Goal: Task Accomplishment & Management: Complete application form

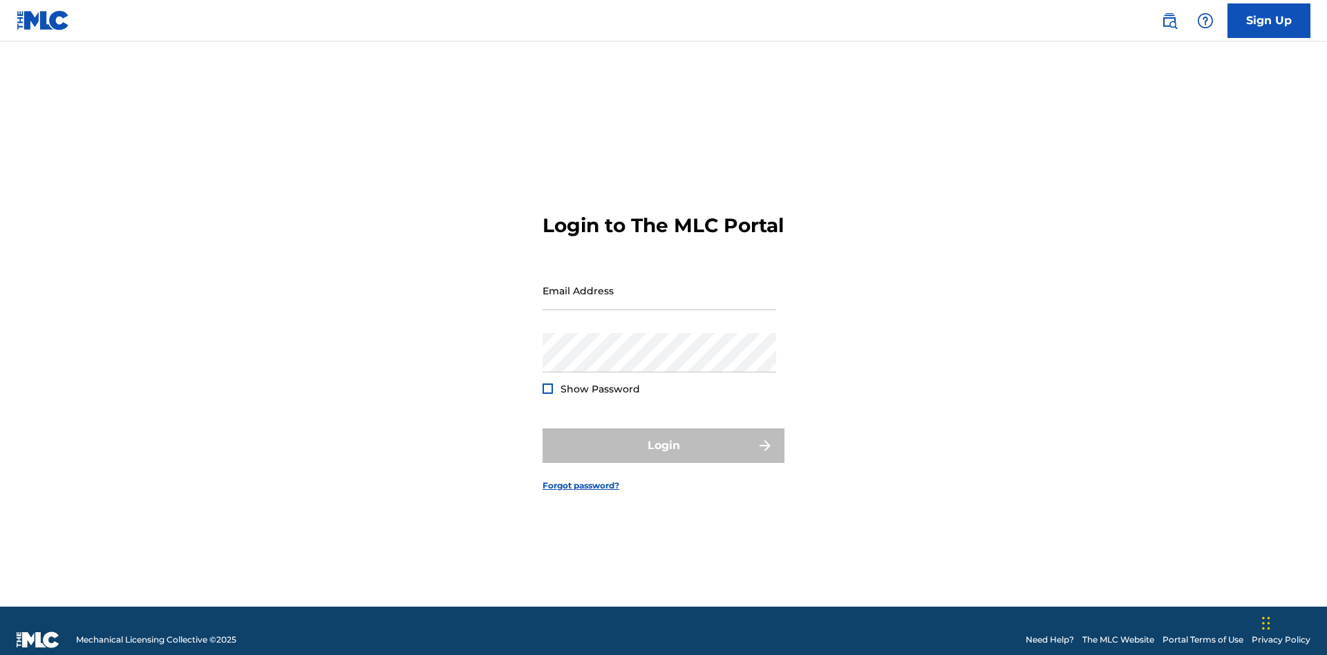
scroll to position [18, 0]
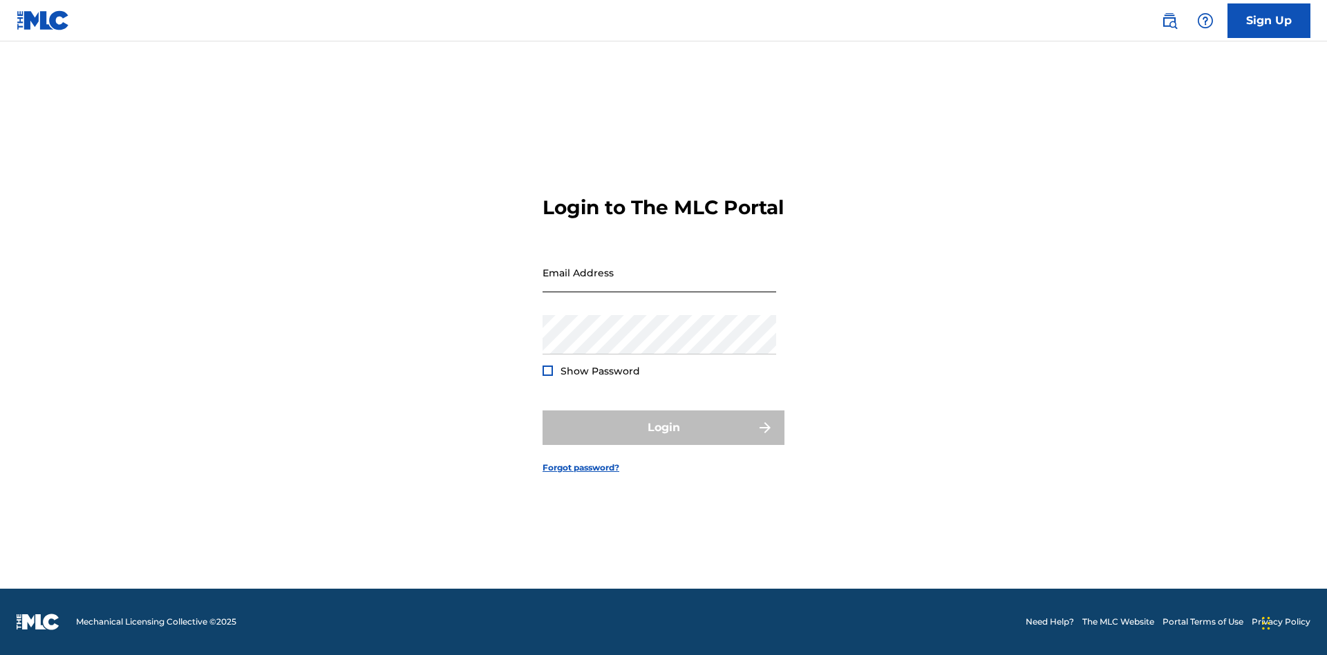
click at [659, 284] on input "Email Address" at bounding box center [660, 272] width 234 height 39
type input "[EMAIL_ADDRESS][DOMAIN_NAME]"
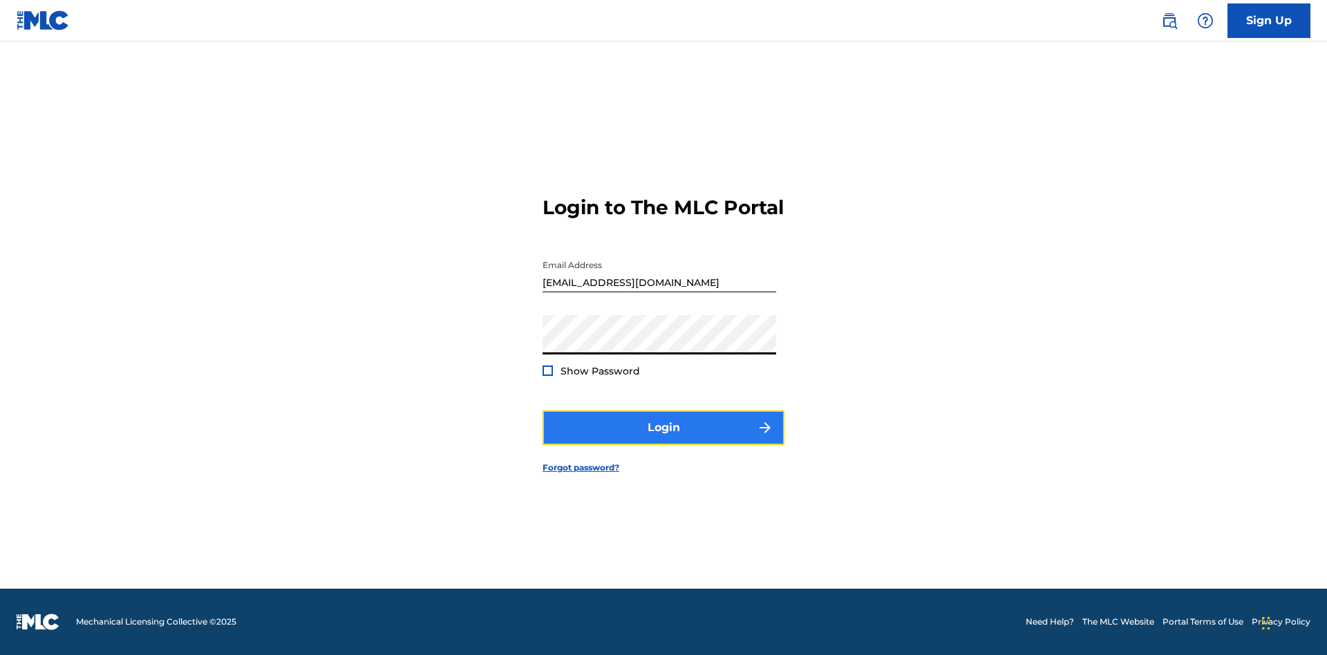
click at [664, 440] on button "Login" at bounding box center [664, 428] width 242 height 35
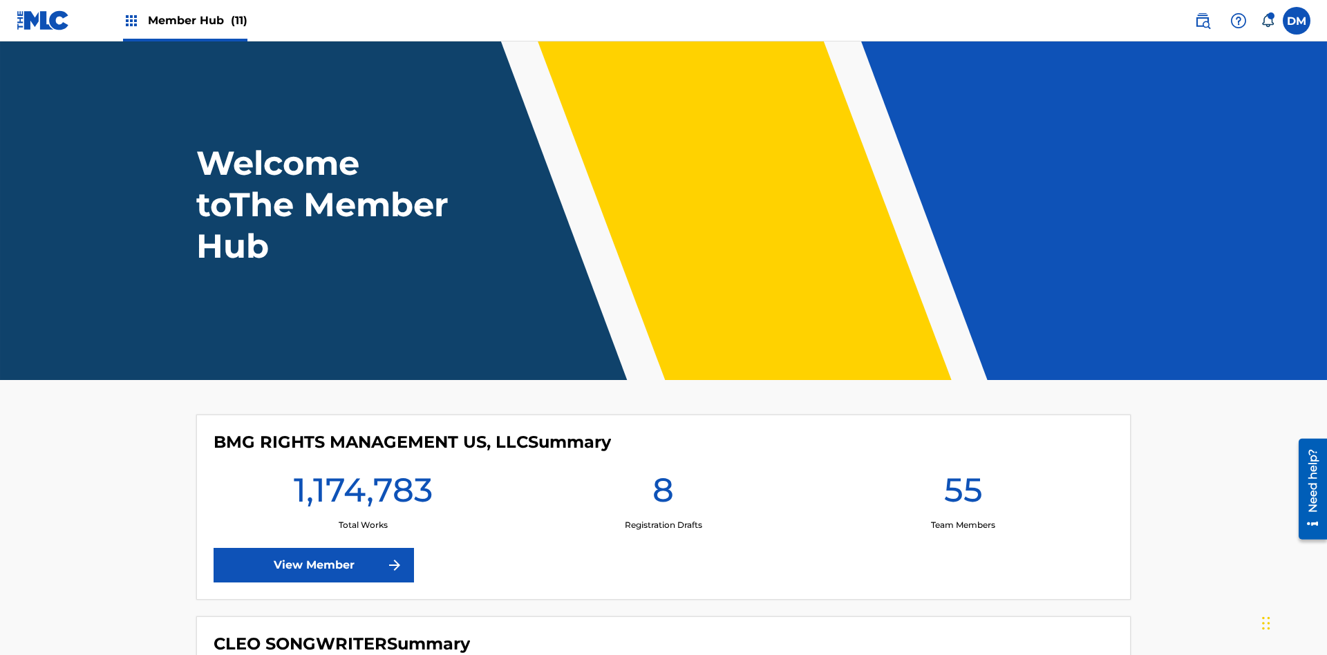
click at [197, 20] on span "Member Hub (11)" at bounding box center [198, 20] width 100 height 16
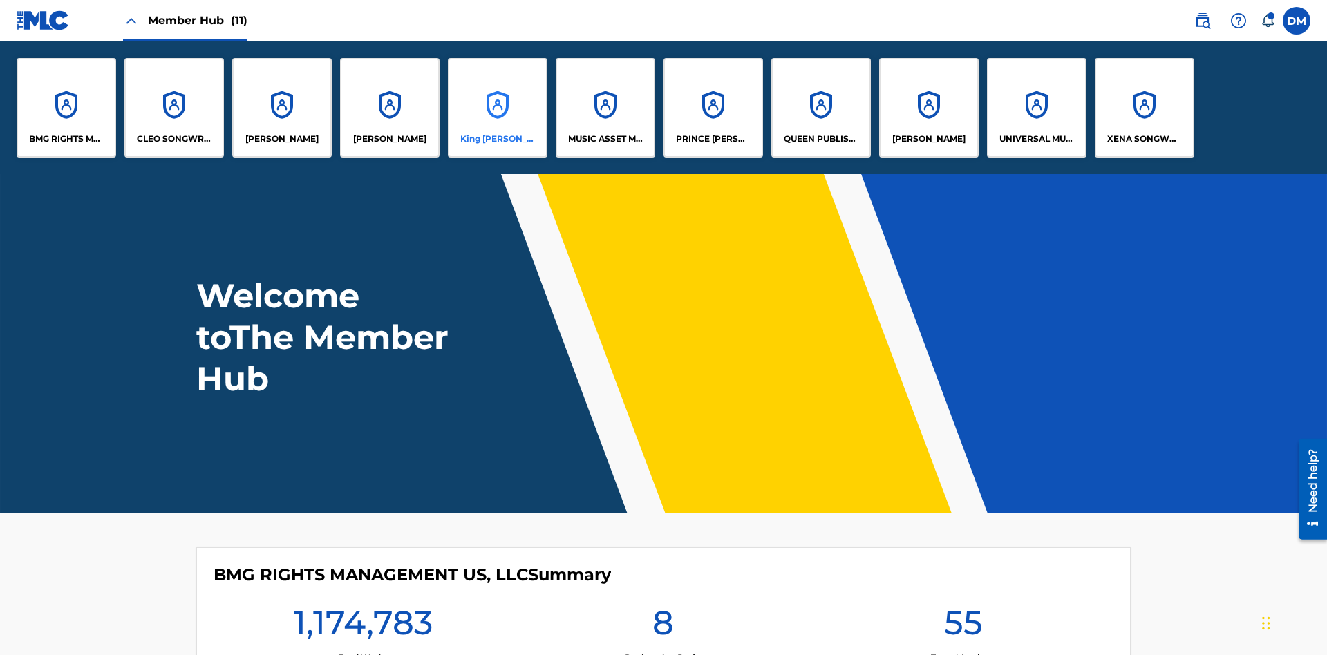
click at [497, 139] on p "King [PERSON_NAME]" at bounding box center [497, 139] width 75 height 12
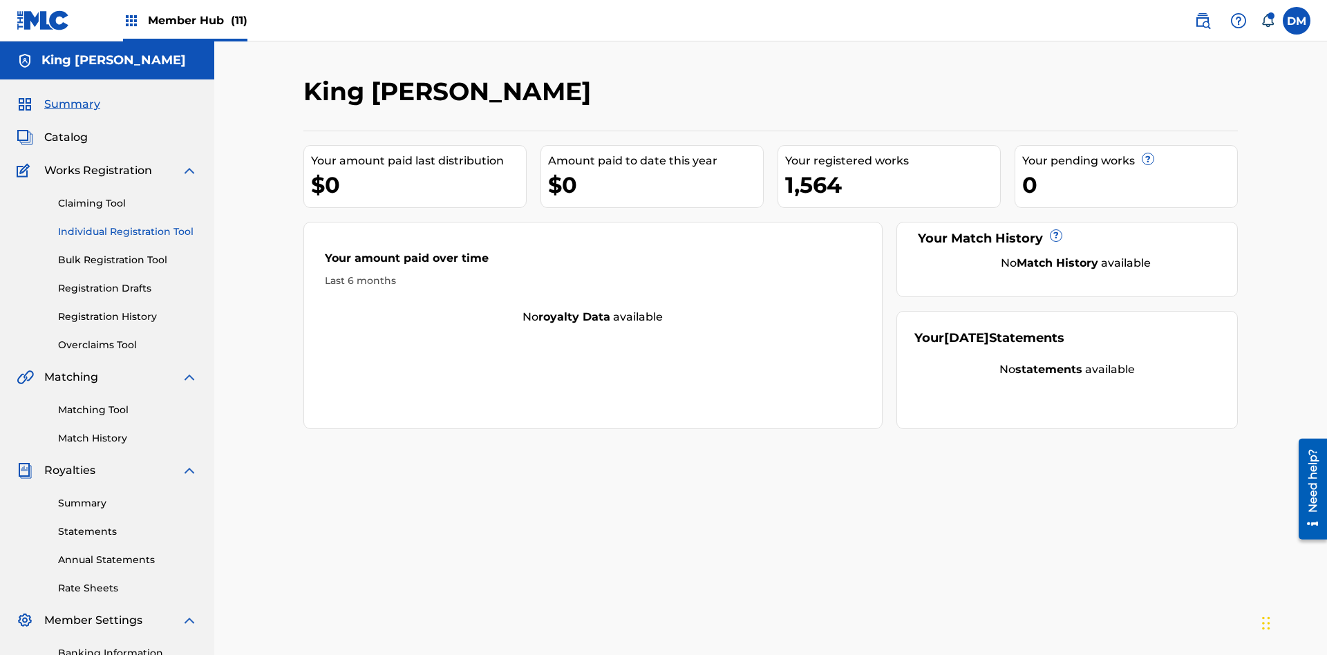
click at [128, 225] on link "Individual Registration Tool" at bounding box center [128, 232] width 140 height 15
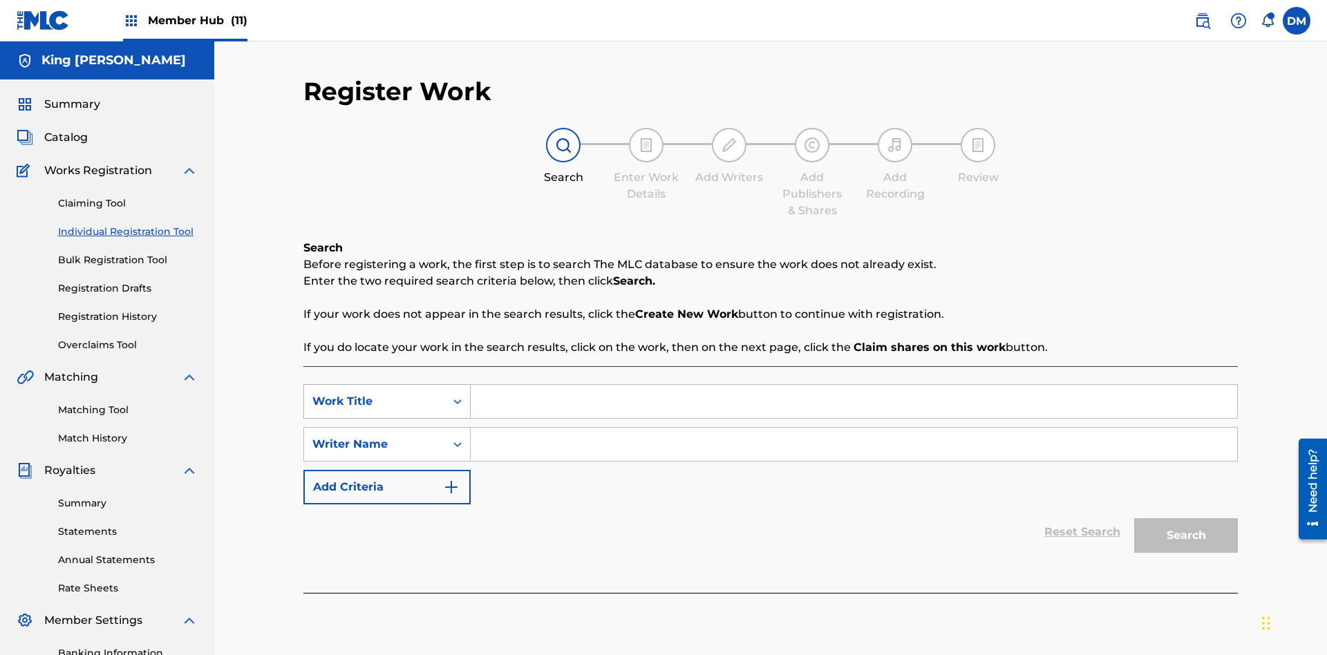
click at [375, 393] on div "Work Title" at bounding box center [374, 401] width 124 height 17
click at [854, 428] on input "Search Form" at bounding box center [854, 444] width 767 height 33
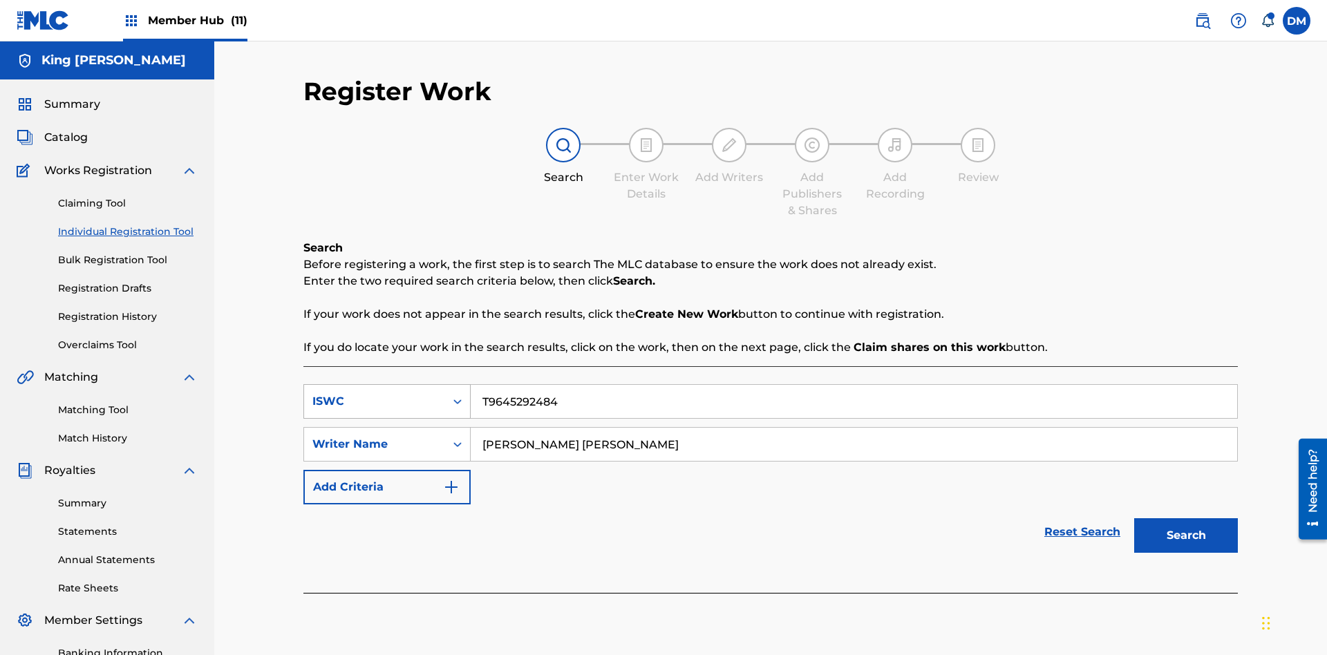
type input "[PERSON_NAME] [PERSON_NAME]"
click at [1186, 518] on button "Search" at bounding box center [1186, 535] width 104 height 35
click at [854, 385] on input "T9645292484" at bounding box center [854, 401] width 767 height 33
click at [375, 393] on div "ISWC" at bounding box center [374, 401] width 124 height 17
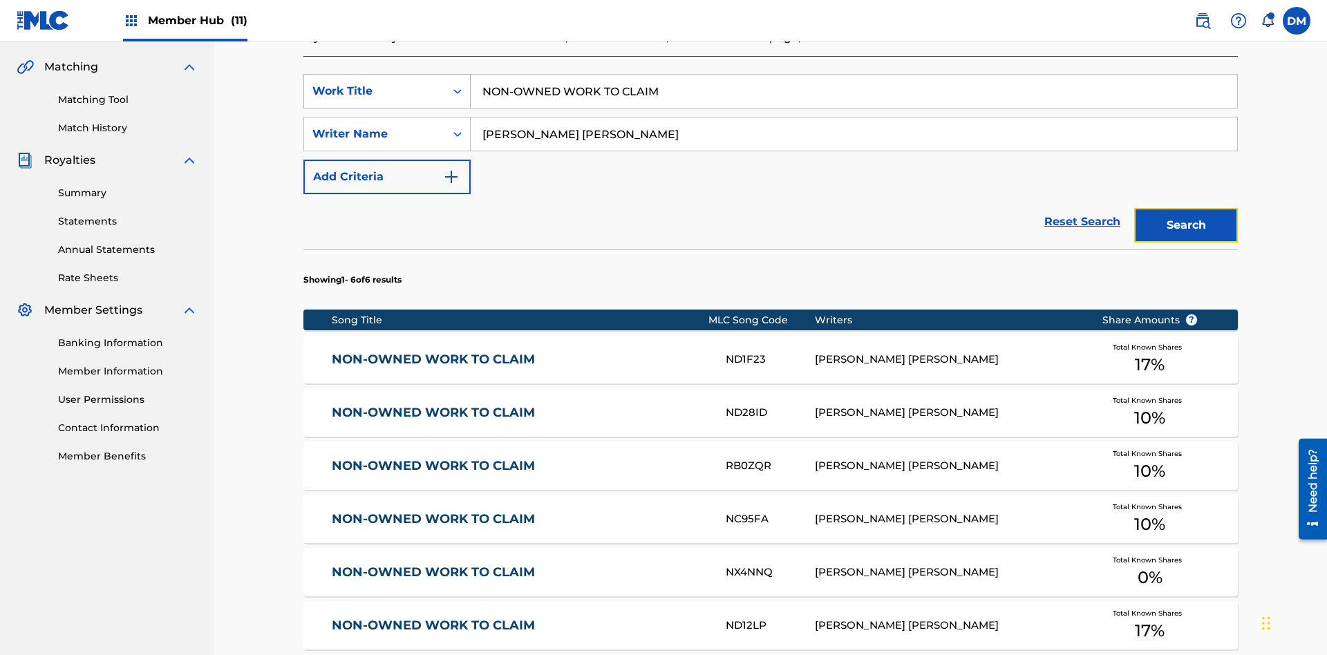
click at [1186, 208] on button "Search" at bounding box center [1186, 225] width 104 height 35
click at [854, 100] on input "NON-OWNED WORK TO CLAIM" at bounding box center [854, 91] width 767 height 33
click at [375, 91] on div "Work Title" at bounding box center [374, 91] width 124 height 17
click at [854, 100] on input "Search Form" at bounding box center [854, 91] width 767 height 33
click at [1186, 208] on button "Search" at bounding box center [1186, 225] width 104 height 35
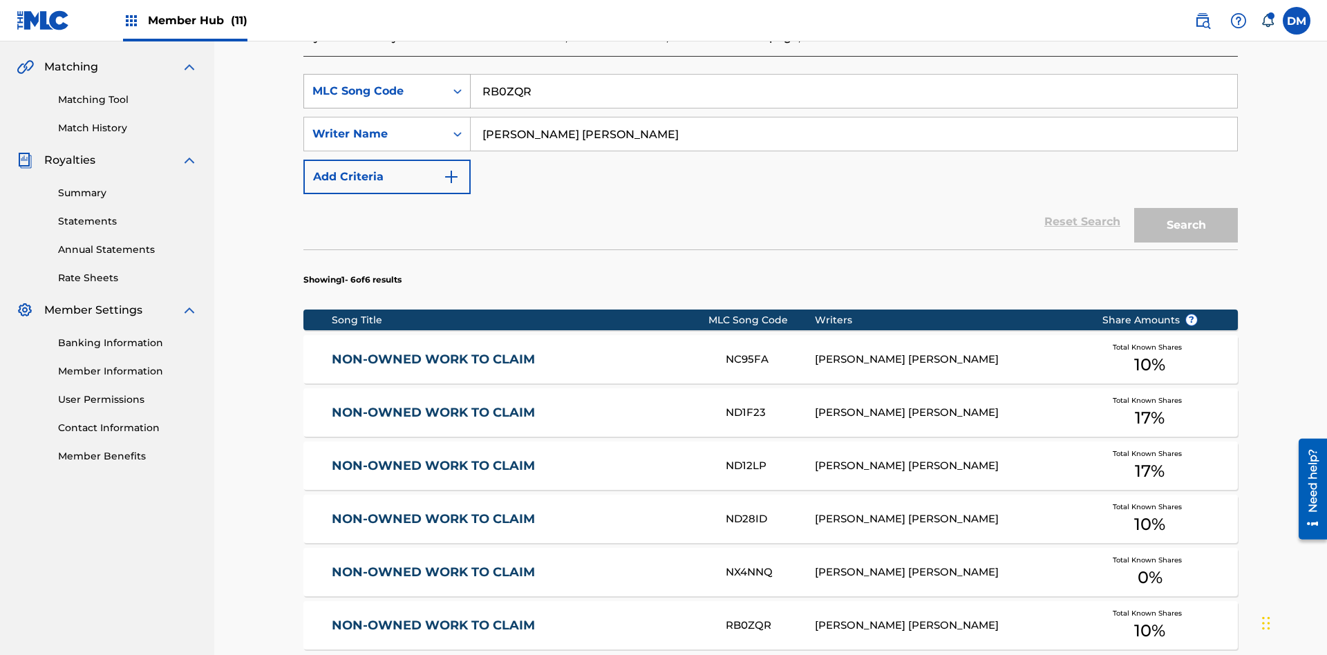
click at [854, 108] on input "RB0ZQR" at bounding box center [854, 91] width 767 height 33
click at [375, 100] on div "MLC Song Code" at bounding box center [374, 91] width 124 height 17
click at [1186, 243] on button "Search" at bounding box center [1186, 225] width 104 height 35
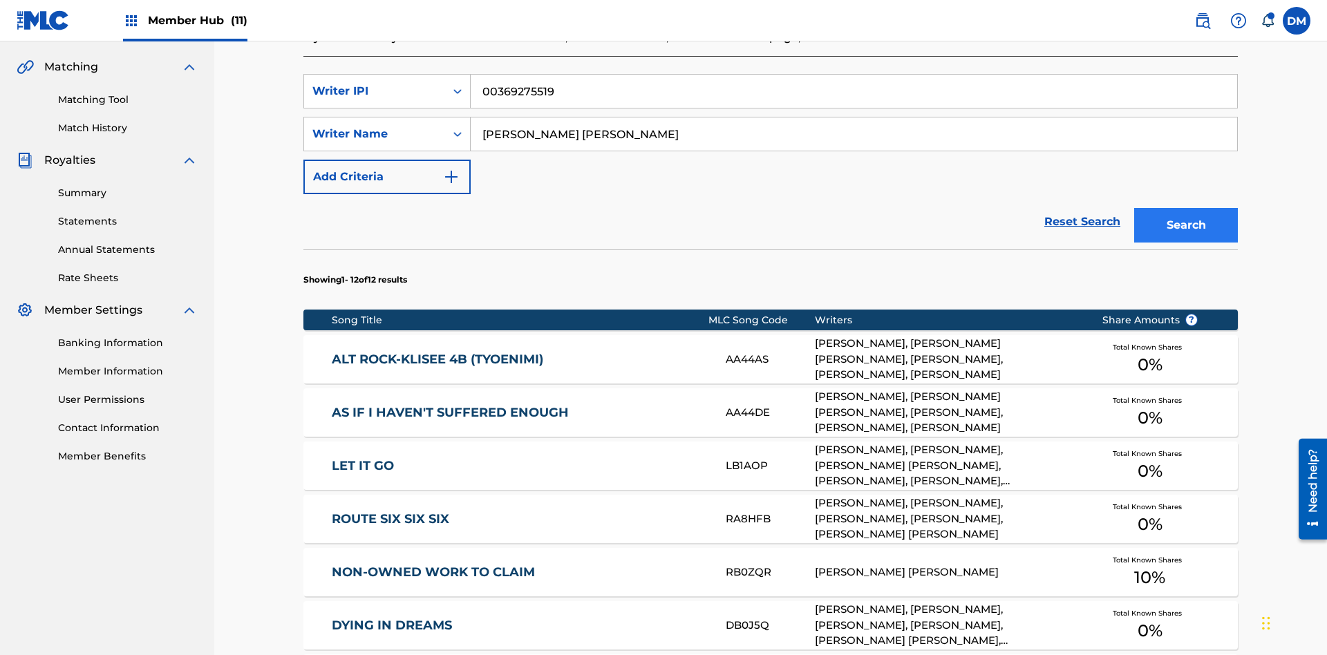
click at [854, 100] on input "00369275519" at bounding box center [854, 91] width 767 height 33
click at [375, 91] on div "Writer IPI" at bounding box center [374, 91] width 124 height 17
click at [854, 100] on input "Search Form" at bounding box center [854, 91] width 767 height 33
click at [1186, 208] on button "Search" at bounding box center [1186, 225] width 104 height 35
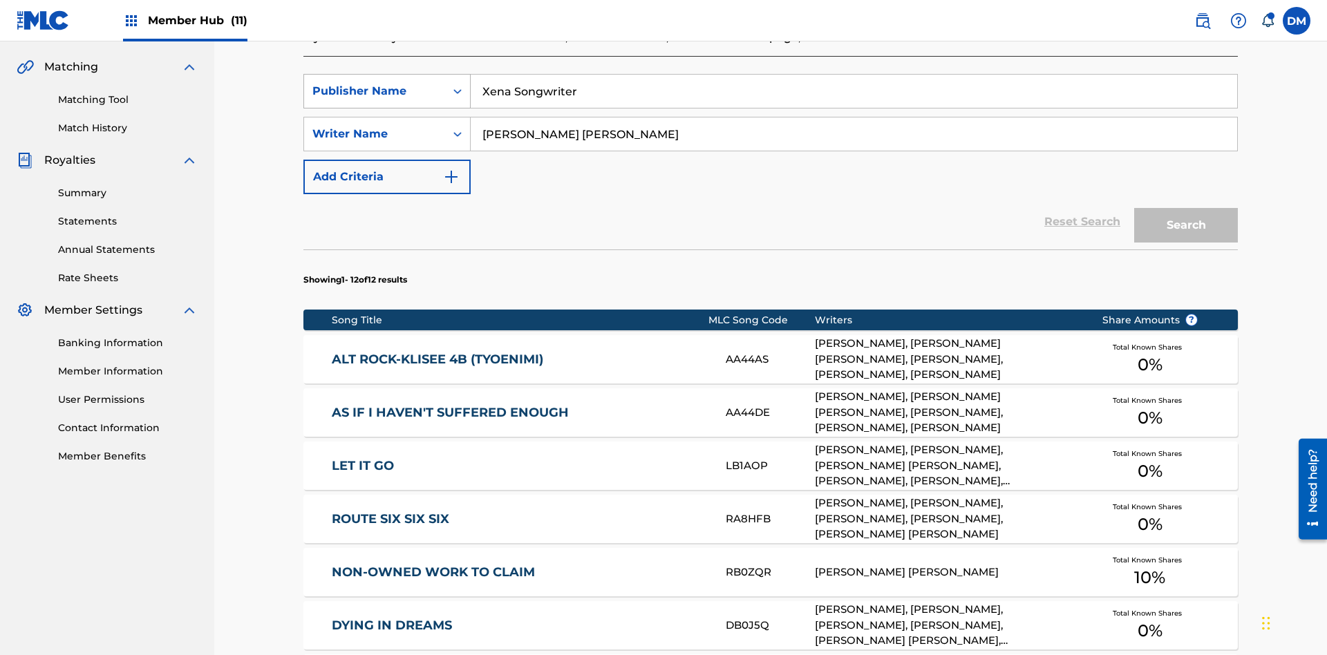
click at [854, 100] on input "Xena Songwriter" at bounding box center [854, 91] width 767 height 33
click at [375, 91] on div "Publisher Name" at bounding box center [374, 91] width 124 height 17
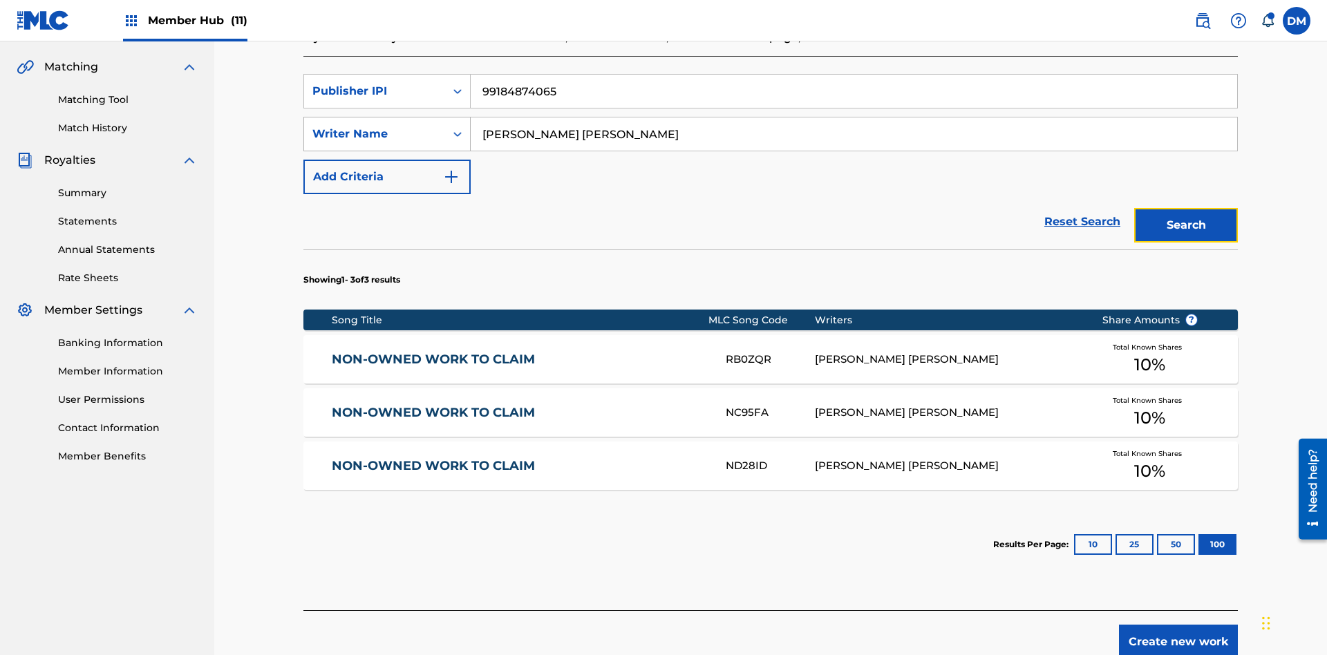
click at [1186, 208] on button "Search" at bounding box center [1186, 225] width 104 height 35
click at [854, 118] on input "[PERSON_NAME] [PERSON_NAME]" at bounding box center [854, 134] width 767 height 33
click at [375, 126] on div "Writer Name" at bounding box center [374, 134] width 124 height 17
click at [1186, 208] on button "Search" at bounding box center [1186, 225] width 104 height 35
click at [854, 100] on input "99184874065" at bounding box center [854, 91] width 767 height 33
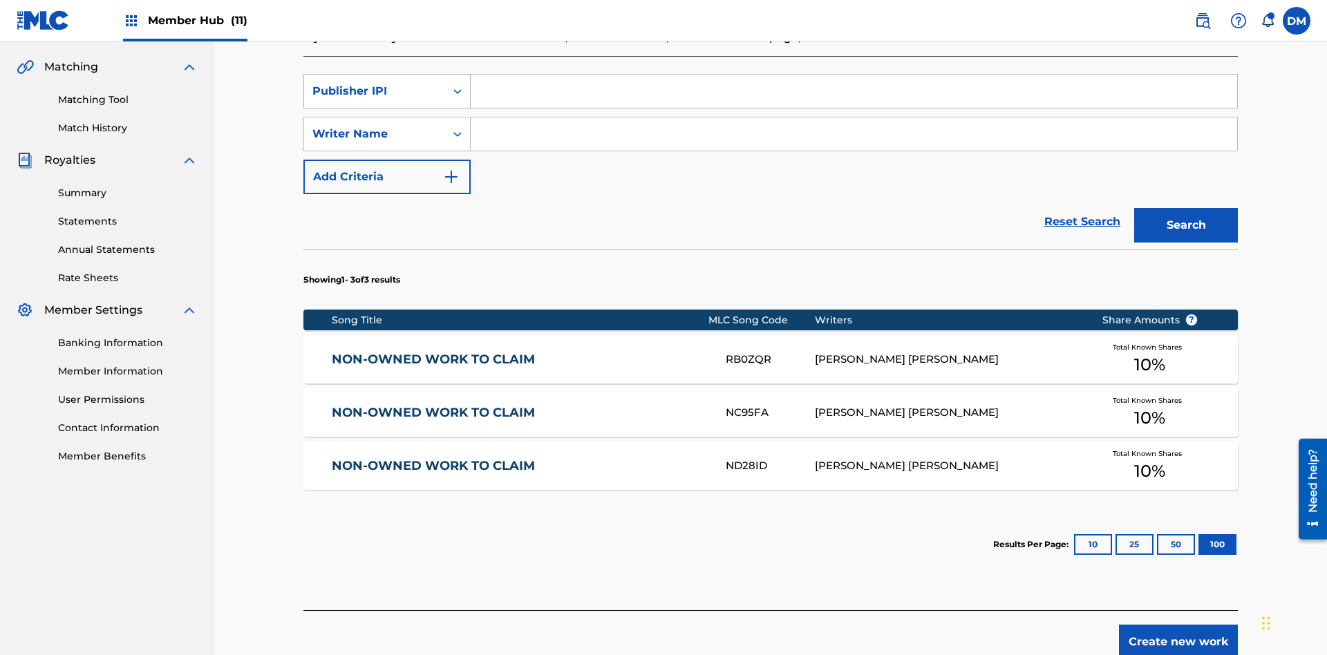
click at [375, 91] on div "Publisher IPI" at bounding box center [374, 91] width 124 height 17
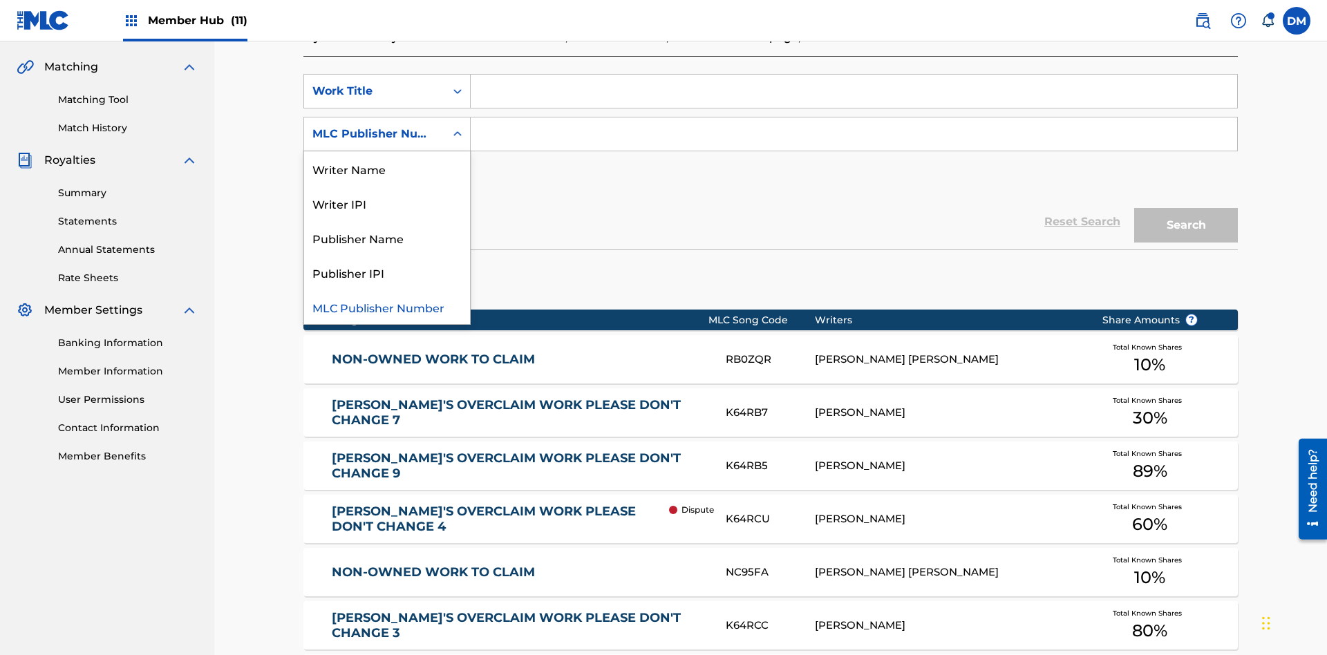
click at [387, 221] on div "Publisher Name" at bounding box center [387, 238] width 166 height 35
click at [387, 160] on button "Add Criteria" at bounding box center [386, 177] width 167 height 35
click at [854, 100] on input "Search Form" at bounding box center [854, 91] width 767 height 33
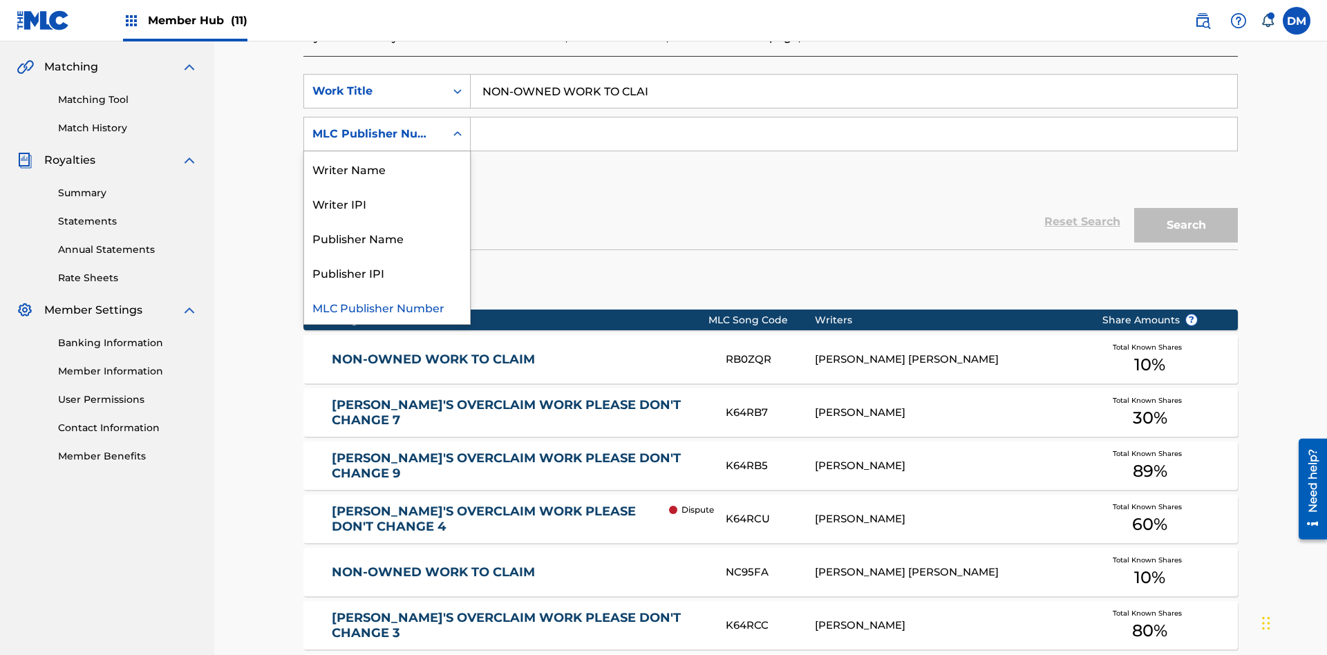
type input "NON-OWNED WORK TO CLAIM"
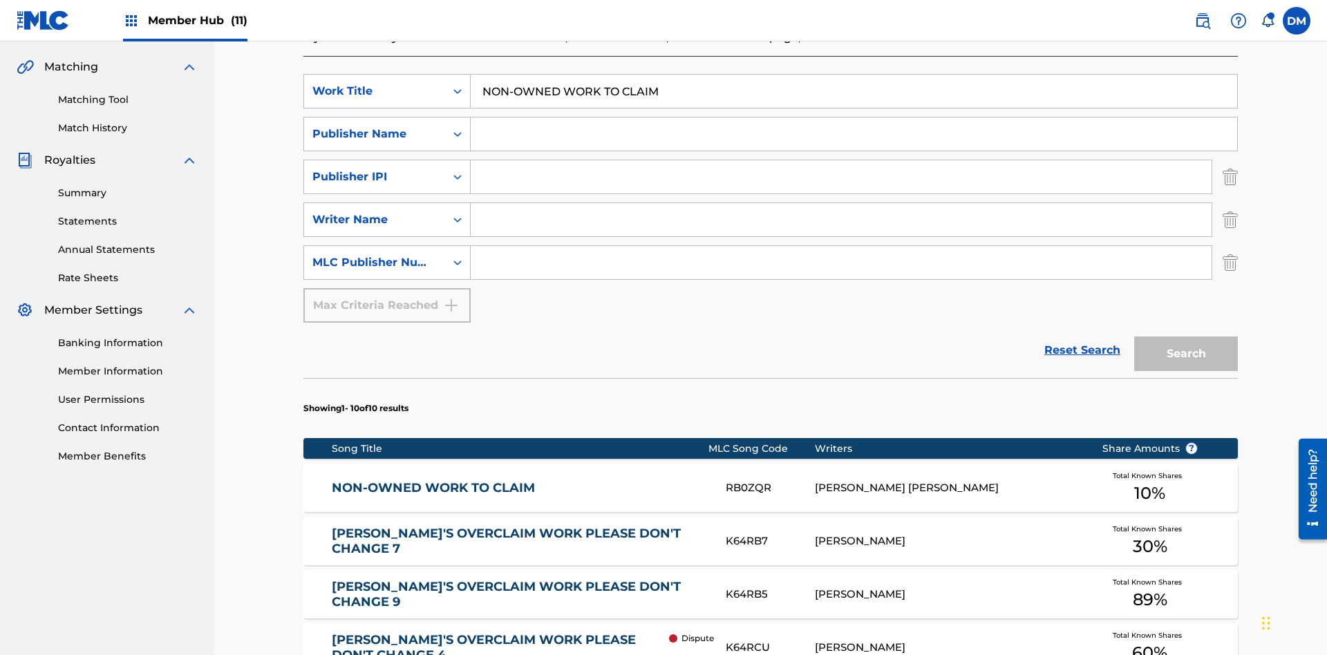
click at [854, 118] on input "Search Form" at bounding box center [854, 134] width 767 height 33
click at [841, 160] on input "Search Form" at bounding box center [841, 176] width 741 height 33
click at [841, 203] on input "Search Form" at bounding box center [841, 219] width 741 height 33
click at [841, 246] on input "Search Form" at bounding box center [841, 262] width 741 height 33
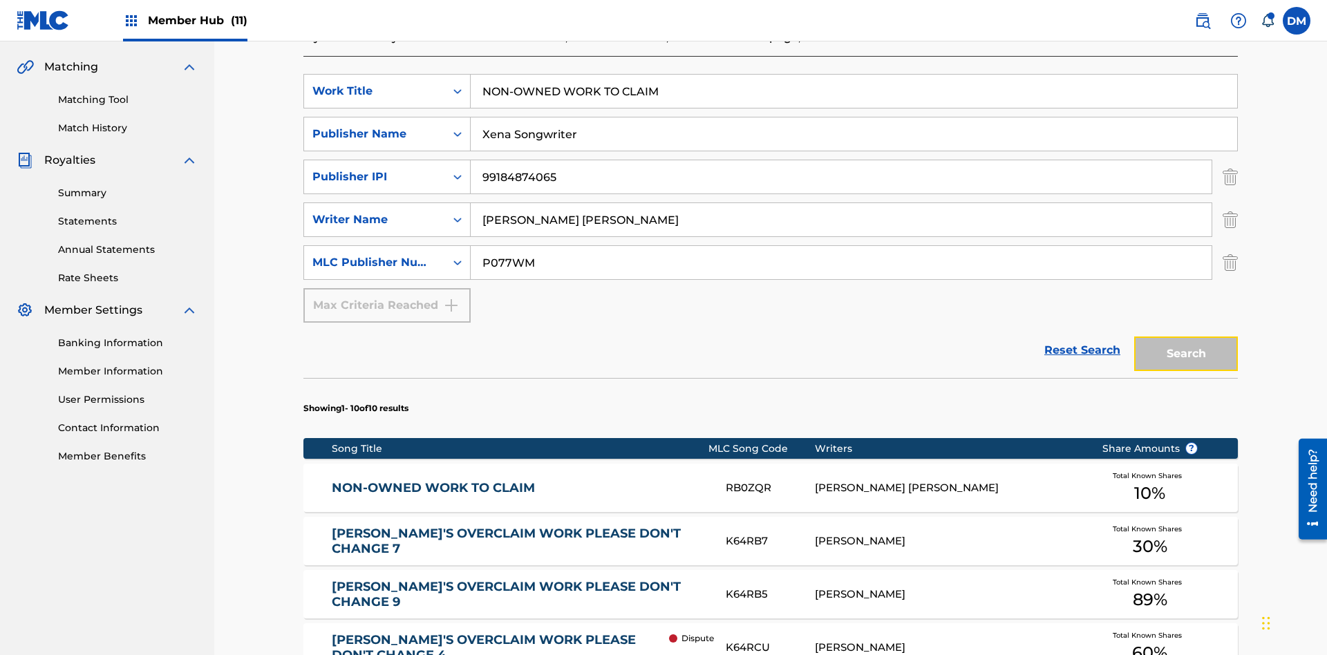
click at [1186, 337] on button "Search" at bounding box center [1186, 354] width 104 height 35
click at [1230, 160] on img "Search Form" at bounding box center [1230, 177] width 15 height 35
click at [1230, 203] on img "Search Form" at bounding box center [1230, 220] width 15 height 35
click at [854, 100] on input "NON-OWNED WORK TO CLAIM" at bounding box center [854, 91] width 767 height 33
click at [854, 118] on input "Xena Songwriter" at bounding box center [854, 134] width 767 height 33
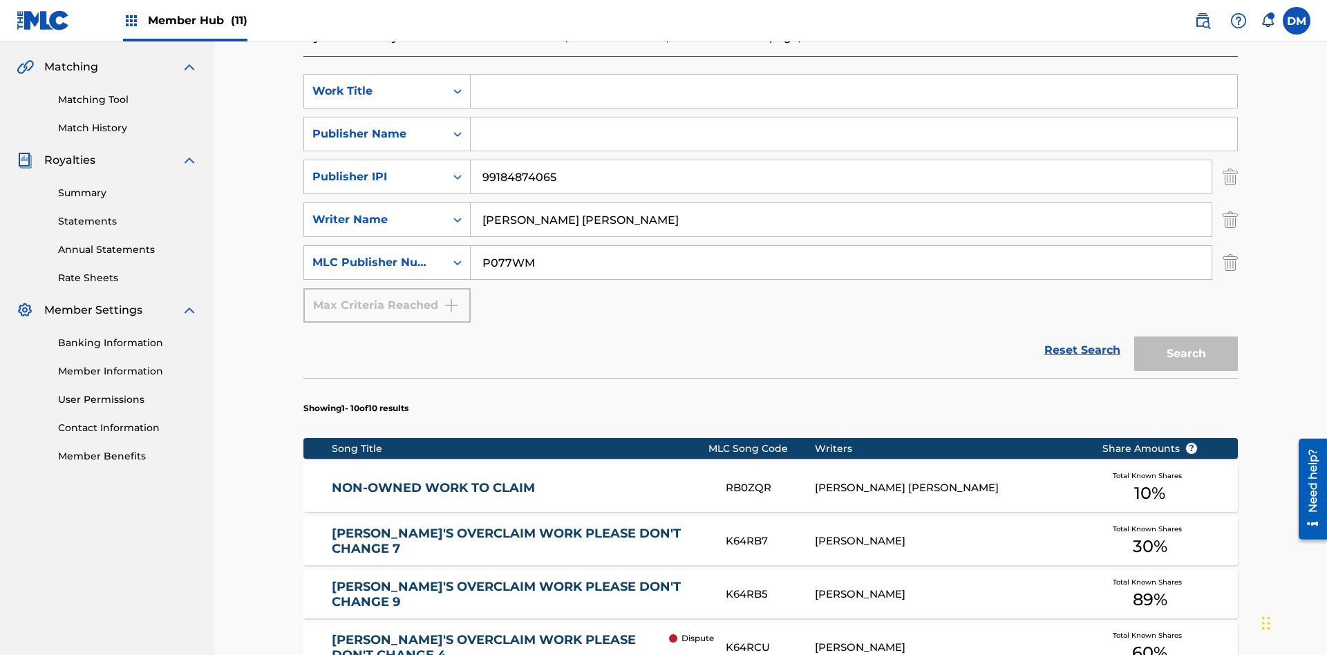
click at [841, 246] on input "P077WM" at bounding box center [841, 262] width 741 height 33
click at [375, 91] on div "Work Title" at bounding box center [374, 91] width 124 height 17
click at [375, 126] on div "Publisher Name" at bounding box center [374, 134] width 124 height 17
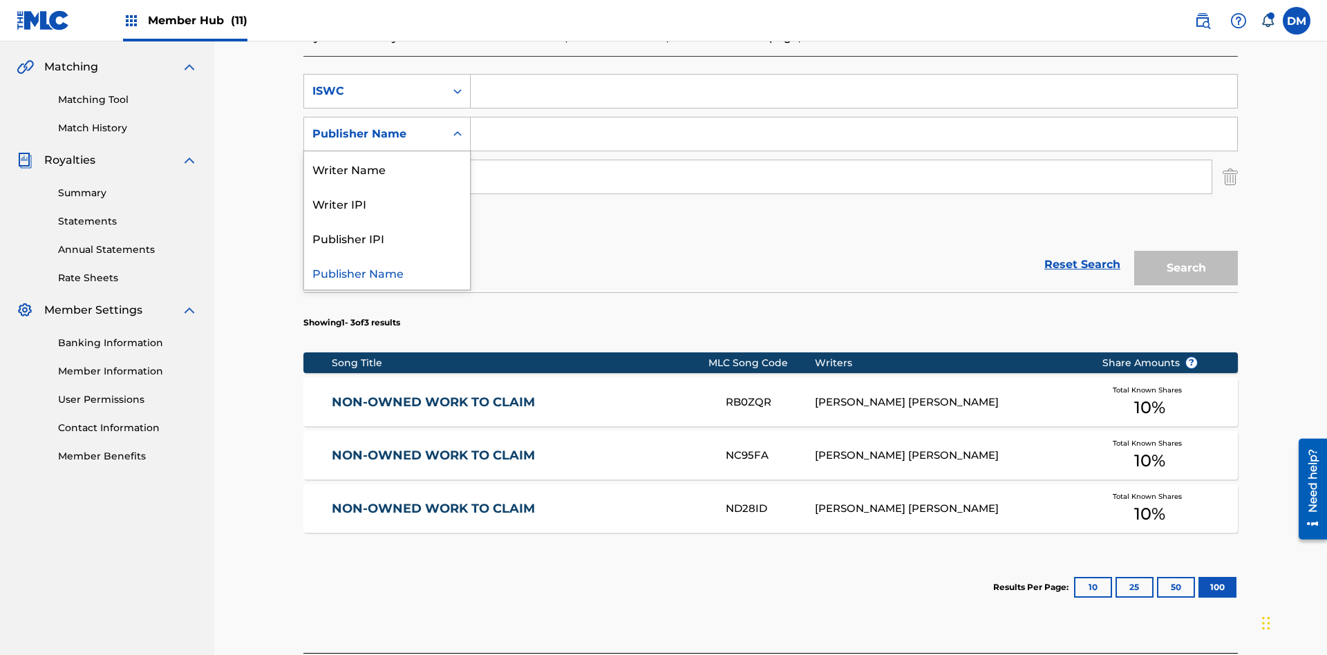
click at [387, 186] on div "Writer IPI" at bounding box center [387, 203] width 166 height 35
click at [375, 169] on div "MLC Publisher Number" at bounding box center [374, 177] width 124 height 17
click at [854, 100] on input "Search Form" at bounding box center [854, 91] width 767 height 33
click at [1186, 251] on button "Search" at bounding box center [1186, 268] width 104 height 35
